Goal: Information Seeking & Learning: Learn about a topic

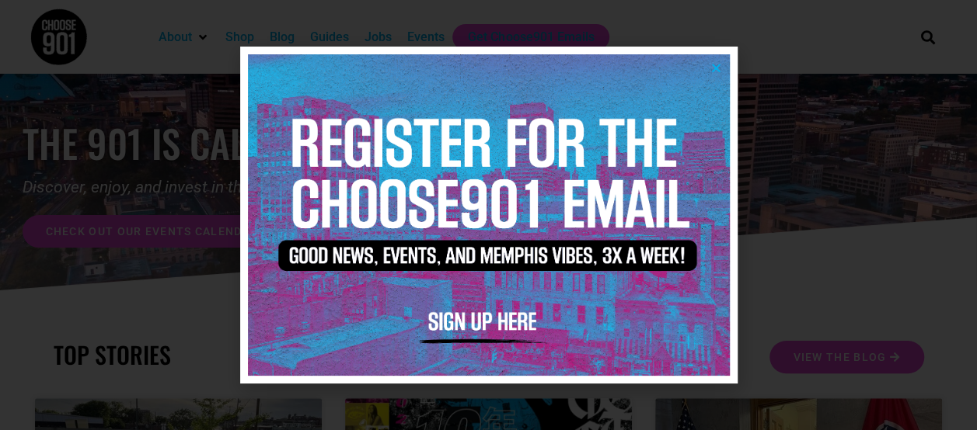
click at [714, 61] on img at bounding box center [489, 214] width 482 height 321
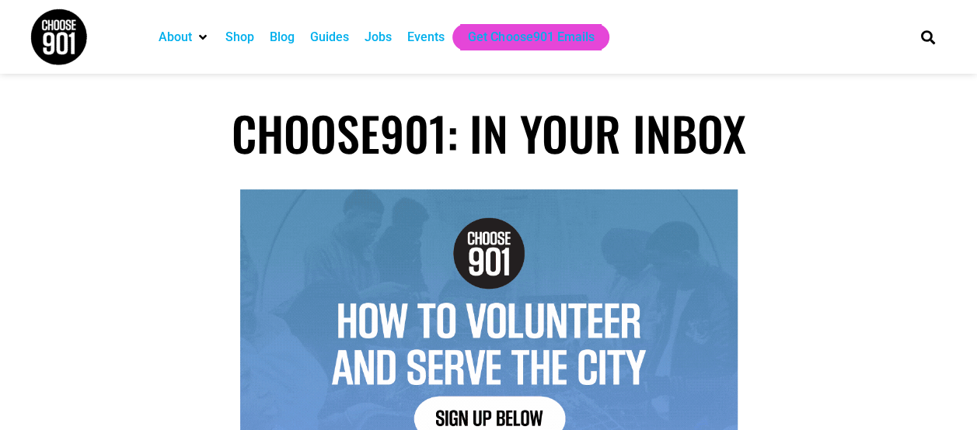
click at [384, 43] on div "Jobs" at bounding box center [377, 37] width 27 height 19
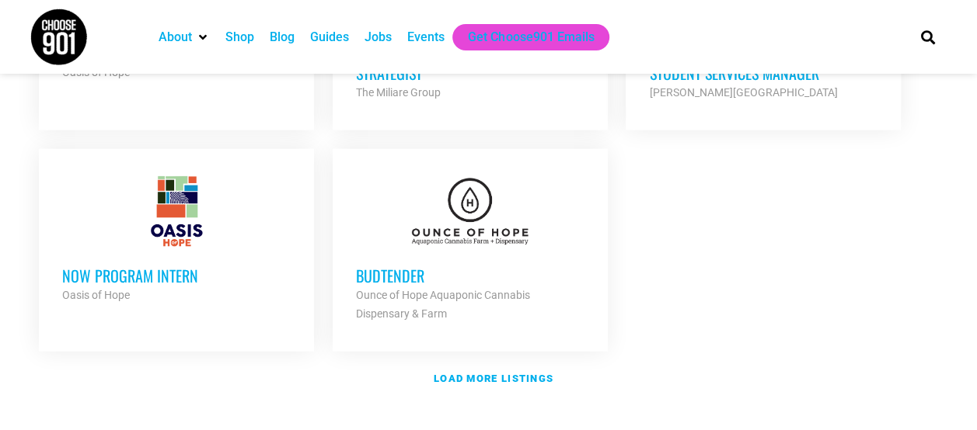
scroll to position [1880, 0]
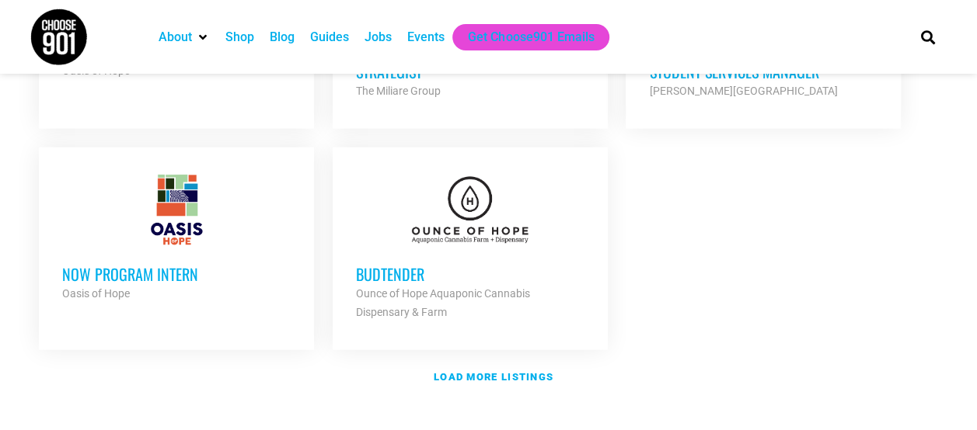
click at [466, 211] on div at bounding box center [470, 210] width 228 height 78
